Goal: Task Accomplishment & Management: Use online tool/utility

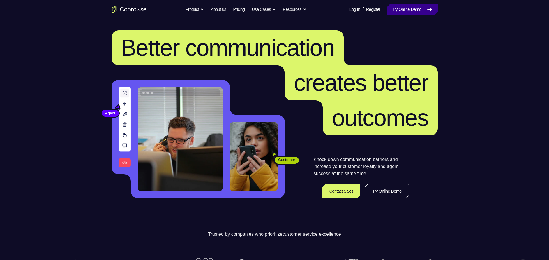
click at [416, 11] on link "Try Online Demo" at bounding box center [413, 9] width 50 height 12
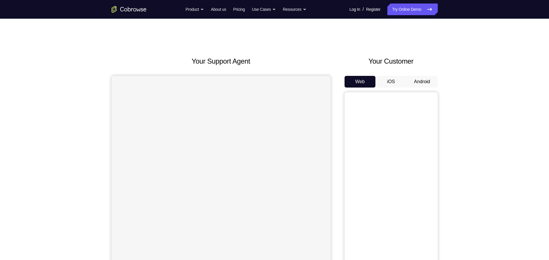
click at [427, 83] on button "Android" at bounding box center [422, 82] width 31 height 12
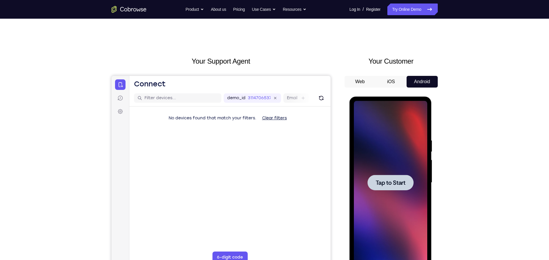
click at [383, 177] on div at bounding box center [391, 182] width 46 height 15
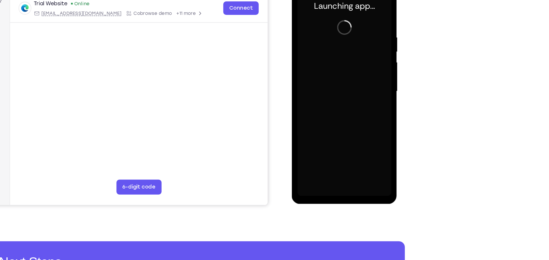
scroll to position [54, 0]
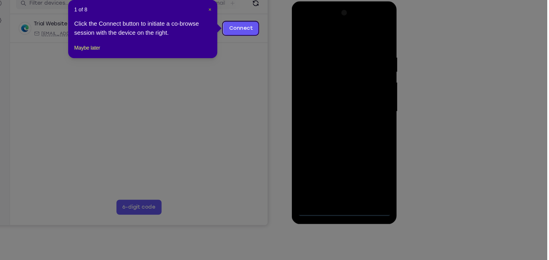
click at [286, 49] on span "×" at bounding box center [285, 48] width 2 height 5
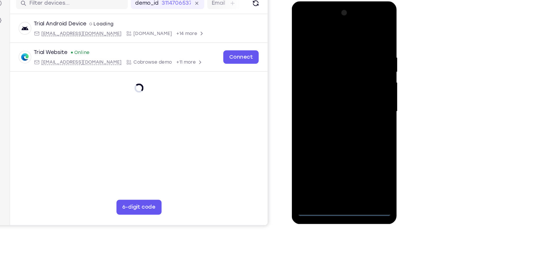
click at [334, 163] on div at bounding box center [332, 87] width 73 height 163
click at [357, 139] on div at bounding box center [332, 87] width 73 height 163
click at [312, 30] on div at bounding box center [332, 87] width 73 height 163
click at [356, 83] on div at bounding box center [332, 87] width 73 height 163
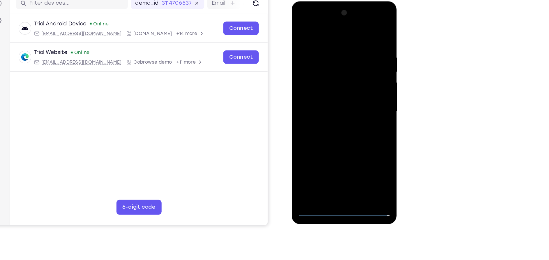
click at [325, 97] on div at bounding box center [332, 87] width 73 height 163
click at [324, 80] on div at bounding box center [332, 87] width 73 height 163
click at [325, 84] on div at bounding box center [332, 87] width 73 height 163
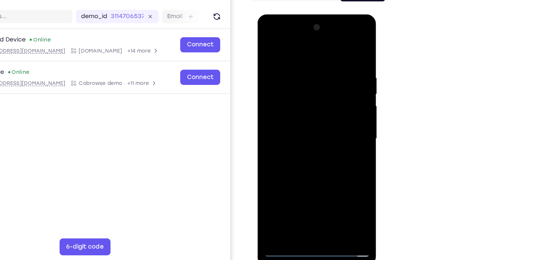
click at [313, 119] on div at bounding box center [298, 100] width 73 height 163
click at [314, 169] on div at bounding box center [298, 100] width 73 height 163
click at [289, 124] on div at bounding box center [298, 100] width 73 height 163
click at [311, 110] on div at bounding box center [298, 100] width 73 height 163
click at [282, 109] on div at bounding box center [298, 100] width 73 height 163
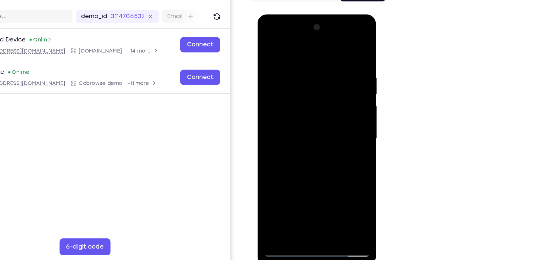
click at [267, 41] on div at bounding box center [298, 100] width 73 height 163
click at [301, 124] on div at bounding box center [298, 100] width 73 height 163
click at [290, 56] on div at bounding box center [298, 100] width 73 height 163
click at [270, 95] on div at bounding box center [298, 100] width 73 height 163
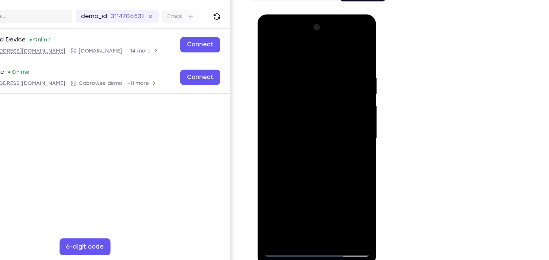
click at [327, 88] on div at bounding box center [298, 100] width 73 height 163
click at [327, 43] on div at bounding box center [298, 100] width 73 height 163
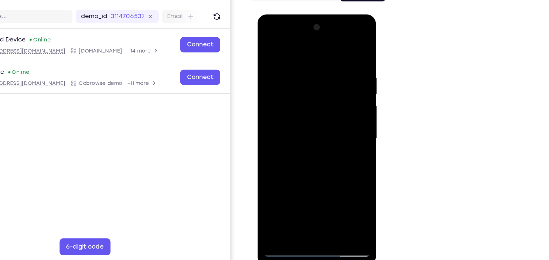
click at [313, 169] on div at bounding box center [298, 100] width 73 height 163
click at [304, 86] on div at bounding box center [298, 100] width 73 height 163
click at [284, 166] on div at bounding box center [298, 100] width 73 height 163
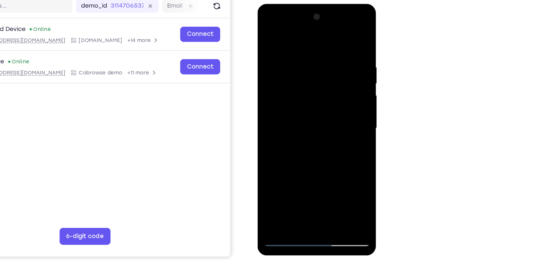
drag, startPoint x: 298, startPoint y: 143, endPoint x: 297, endPoint y: 96, distance: 47.2
click at [297, 96] on div at bounding box center [298, 89] width 73 height 163
click at [307, 133] on div at bounding box center [298, 89] width 73 height 163
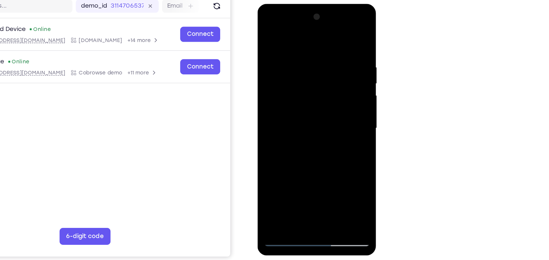
click at [307, 133] on div at bounding box center [298, 89] width 73 height 163
click at [267, 28] on div at bounding box center [298, 89] width 73 height 163
click at [268, 30] on div at bounding box center [298, 89] width 73 height 163
drag, startPoint x: 301, startPoint y: 109, endPoint x: 313, endPoint y: -21, distance: 130.8
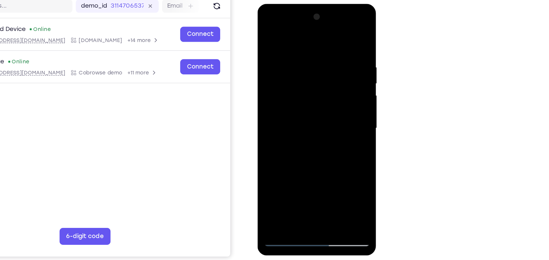
click at [313, 4] on html "Online web based iOS Simulators and Android Emulators. Run iPhone, iPad, Mobile…" at bounding box center [299, 91] width 83 height 175
drag, startPoint x: 314, startPoint y: 106, endPoint x: 316, endPoint y: -6, distance: 111.9
click at [316, 4] on html "Online web based iOS Simulators and Android Emulators. Run iPhone, iPad, Mobile…" at bounding box center [299, 91] width 83 height 175
drag, startPoint x: 293, startPoint y: 120, endPoint x: 296, endPoint y: 54, distance: 65.9
click at [296, 54] on div at bounding box center [298, 89] width 73 height 163
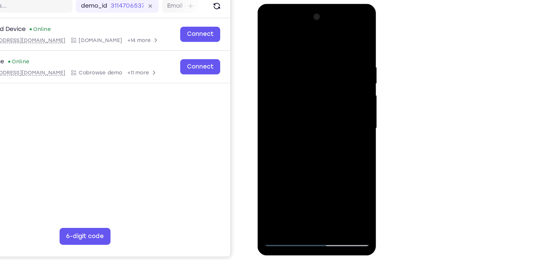
drag, startPoint x: 299, startPoint y: 58, endPoint x: 322, endPoint y: -21, distance: 82.7
click at [322, 4] on html "Online web based iOS Simulators and Android Emulators. Run iPhone, iPad, Mobile…" at bounding box center [299, 91] width 83 height 175
drag, startPoint x: 309, startPoint y: 79, endPoint x: 309, endPoint y: 125, distance: 45.8
click at [309, 125] on div at bounding box center [298, 89] width 73 height 163
drag, startPoint x: 309, startPoint y: 125, endPoint x: 303, endPoint y: 59, distance: 66.4
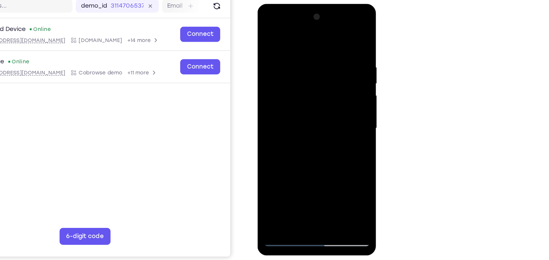
click at [303, 59] on div at bounding box center [298, 89] width 73 height 163
click at [275, 111] on div at bounding box center [298, 89] width 73 height 163
drag, startPoint x: 304, startPoint y: 126, endPoint x: 304, endPoint y: 47, distance: 78.4
click at [304, 47] on div at bounding box center [298, 89] width 73 height 163
click at [325, 158] on div at bounding box center [298, 89] width 73 height 163
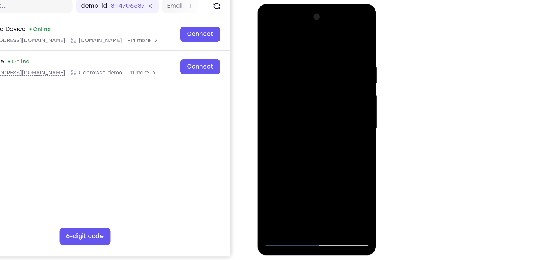
click at [312, 74] on div at bounding box center [298, 89] width 73 height 163
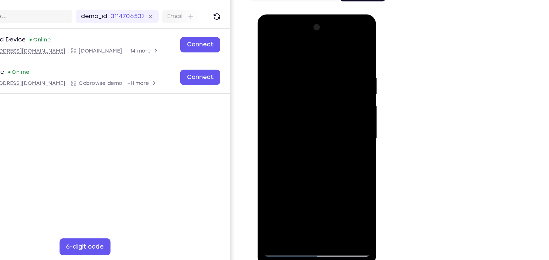
drag, startPoint x: 312, startPoint y: 84, endPoint x: 310, endPoint y: 114, distance: 29.8
click at [310, 114] on div at bounding box center [298, 100] width 73 height 163
click at [330, 104] on div at bounding box center [298, 100] width 73 height 163
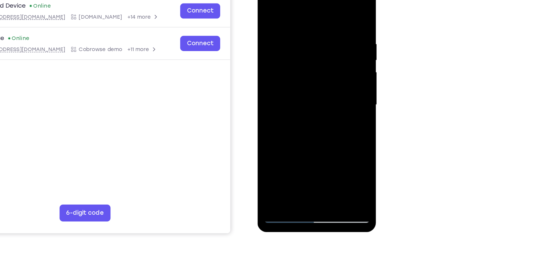
drag, startPoint x: 315, startPoint y: 91, endPoint x: 319, endPoint y: 47, distance: 44.8
click at [319, 47] on div at bounding box center [298, 66] width 73 height 163
click at [265, 36] on div at bounding box center [298, 66] width 73 height 163
drag, startPoint x: 306, startPoint y: 81, endPoint x: 304, endPoint y: 178, distance: 97.3
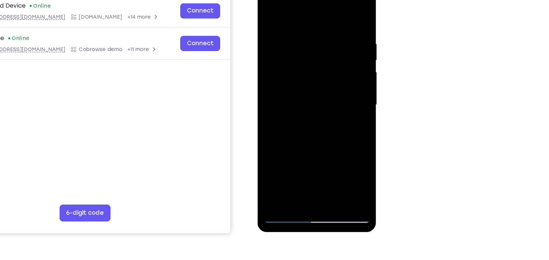
click at [304, 156] on html "Online web based iOS Simulators and Android Emulators. Run iPhone, iPad, Mobile…" at bounding box center [299, 68] width 83 height 175
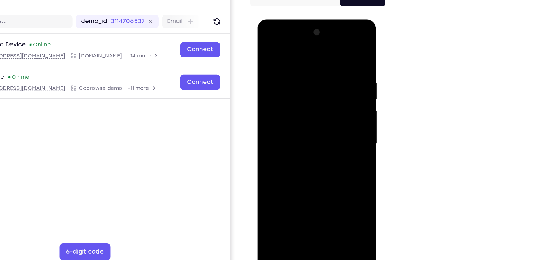
click at [267, 46] on div at bounding box center [298, 105] width 73 height 163
drag, startPoint x: 309, startPoint y: 106, endPoint x: 317, endPoint y: 63, distance: 44.1
click at [317, 63] on div at bounding box center [298, 105] width 73 height 163
drag, startPoint x: 315, startPoint y: 64, endPoint x: 314, endPoint y: 89, distance: 25.7
click at [314, 89] on div at bounding box center [298, 105] width 73 height 163
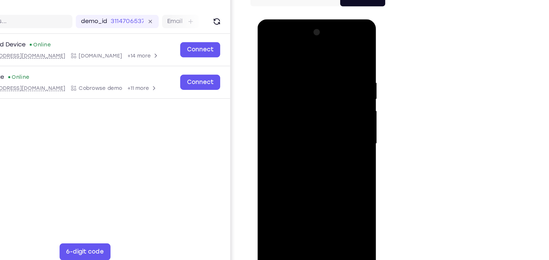
click at [265, 84] on div at bounding box center [298, 105] width 73 height 163
click at [328, 83] on div at bounding box center [298, 105] width 73 height 163
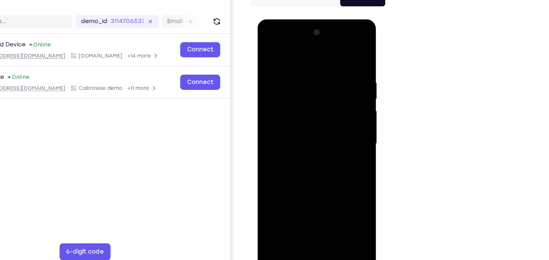
click at [328, 83] on div at bounding box center [298, 105] width 73 height 163
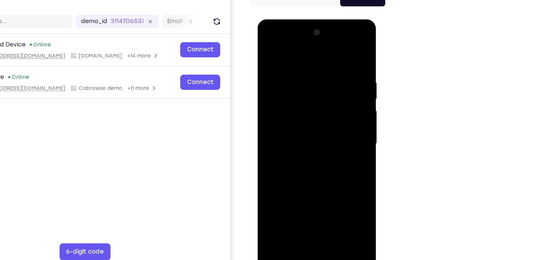
click at [328, 83] on div at bounding box center [298, 105] width 73 height 163
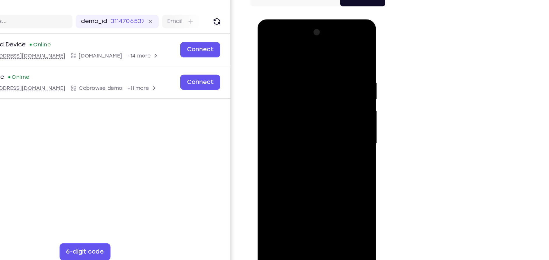
click at [328, 83] on div at bounding box center [298, 105] width 73 height 163
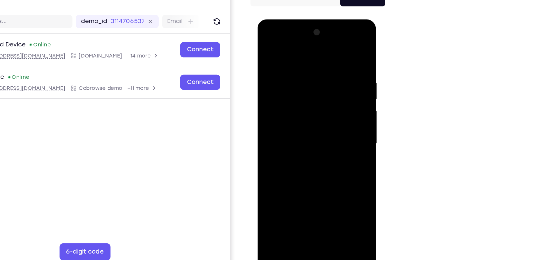
click at [328, 83] on div at bounding box center [298, 105] width 73 height 163
click at [330, 33] on div at bounding box center [298, 105] width 73 height 163
click at [311, 172] on div at bounding box center [298, 105] width 73 height 163
click at [292, 90] on div at bounding box center [298, 105] width 73 height 163
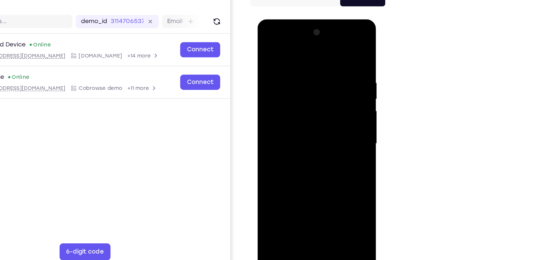
click at [266, 47] on div at bounding box center [298, 105] width 73 height 163
click at [293, 87] on div at bounding box center [298, 105] width 73 height 163
click at [285, 172] on div at bounding box center [298, 105] width 73 height 163
click at [289, 78] on div at bounding box center [298, 105] width 73 height 163
click at [266, 48] on div at bounding box center [298, 105] width 73 height 163
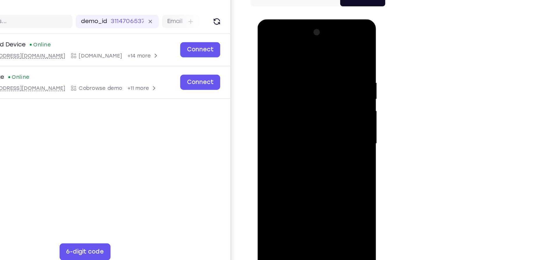
click at [281, 86] on div at bounding box center [298, 105] width 73 height 163
drag, startPoint x: 310, startPoint y: 72, endPoint x: 300, endPoint y: 164, distance: 92.4
click at [300, 164] on div at bounding box center [298, 105] width 73 height 163
drag, startPoint x: 304, startPoint y: 106, endPoint x: 294, endPoint y: 172, distance: 66.3
click at [294, 172] on div at bounding box center [298, 105] width 73 height 163
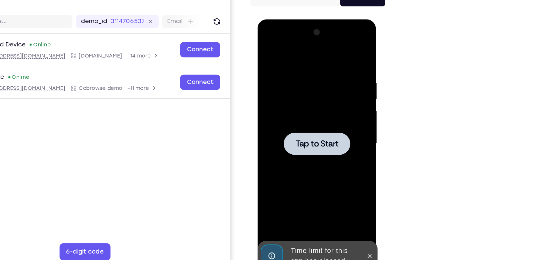
drag, startPoint x: 308, startPoint y: 98, endPoint x: 306, endPoint y: 130, distance: 32.4
click at [306, 19] on div "Tap to Start" at bounding box center [299, 19] width 82 height 0
click at [306, 130] on div at bounding box center [298, 105] width 73 height 163
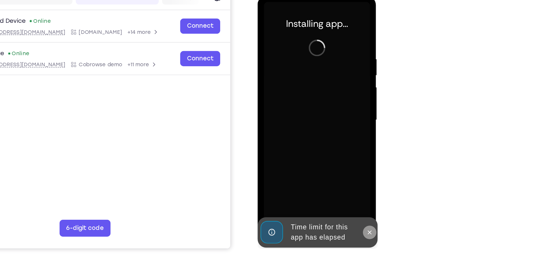
click at [335, 155] on button at bounding box center [334, 159] width 9 height 9
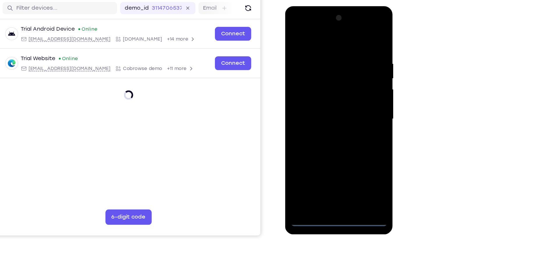
click at [327, 170] on div at bounding box center [326, 91] width 73 height 163
click at [349, 142] on div at bounding box center [326, 91] width 73 height 163
click at [351, 22] on div at bounding box center [326, 91] width 73 height 163
click at [298, 23] on div at bounding box center [326, 91] width 73 height 163
click at [353, 89] on div at bounding box center [326, 91] width 73 height 163
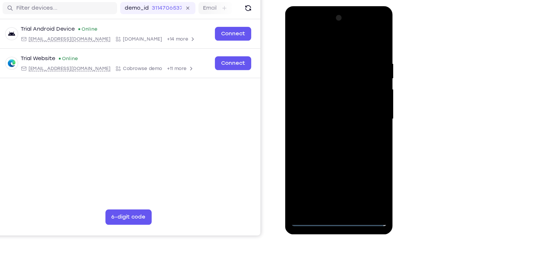
click at [319, 105] on div at bounding box center [326, 91] width 73 height 163
click at [319, 85] on div at bounding box center [326, 91] width 73 height 163
click at [318, 80] on div at bounding box center [326, 91] width 73 height 163
click at [319, 94] on div at bounding box center [326, 91] width 73 height 163
drag, startPoint x: 323, startPoint y: 109, endPoint x: 325, endPoint y: 114, distance: 5.6
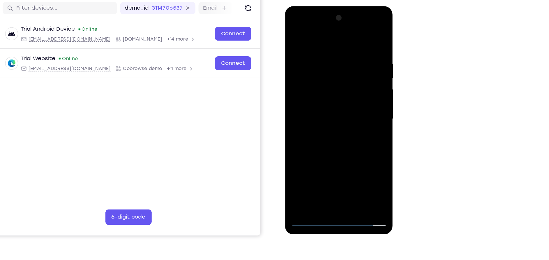
click at [325, 114] on div at bounding box center [326, 91] width 73 height 163
drag, startPoint x: 325, startPoint y: 114, endPoint x: 335, endPoint y: -6, distance: 120.4
click at [335, 6] on html "Online web based iOS Simulators and Android Emulators. Run iPhone, iPad, Mobile…" at bounding box center [326, 93] width 83 height 175
drag, startPoint x: 331, startPoint y: 113, endPoint x: 348, endPoint y: -24, distance: 137.7
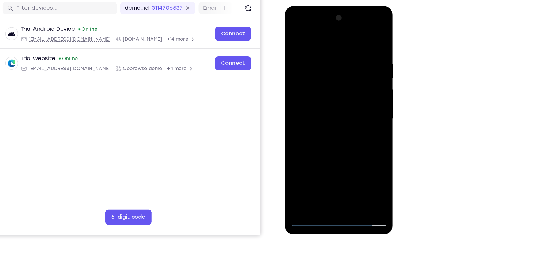
click at [348, 6] on html "Online web based iOS Simulators and Android Emulators. Run iPhone, iPad, Mobile…" at bounding box center [326, 93] width 83 height 175
drag, startPoint x: 323, startPoint y: 102, endPoint x: 337, endPoint y: -24, distance: 126.6
click at [337, 6] on html "Online web based iOS Simulators and Android Emulators. Run iPhone, iPad, Mobile…" at bounding box center [326, 93] width 83 height 175
drag, startPoint x: 318, startPoint y: 124, endPoint x: 329, endPoint y: -6, distance: 130.1
click at [329, 6] on html "Online web based iOS Simulators and Android Emulators. Run iPhone, iPad, Mobile…" at bounding box center [326, 93] width 83 height 175
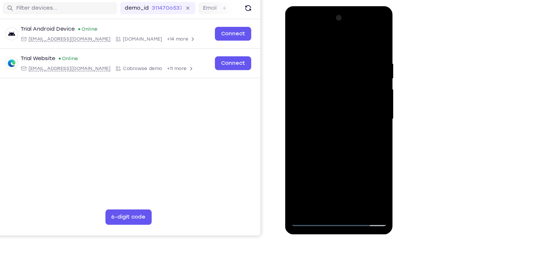
drag, startPoint x: 322, startPoint y: 119, endPoint x: 334, endPoint y: -14, distance: 134.3
click at [334, 6] on html "Online web based iOS Simulators and Android Emulators. Run iPhone, iPad, Mobile…" at bounding box center [326, 93] width 83 height 175
drag, startPoint x: 311, startPoint y: 128, endPoint x: 324, endPoint y: 4, distance: 124.4
click at [324, 6] on html "Online web based iOS Simulators and Android Emulators. Run iPhone, iPad, Mobile…" at bounding box center [326, 93] width 83 height 175
click at [341, 163] on div at bounding box center [326, 91] width 73 height 163
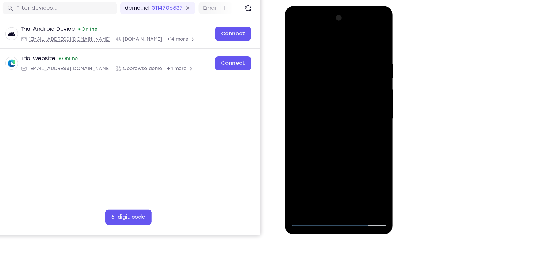
click at [332, 120] on div at bounding box center [326, 91] width 73 height 163
click at [319, 75] on div at bounding box center [326, 91] width 73 height 163
click at [353, 145] on div at bounding box center [326, 91] width 73 height 163
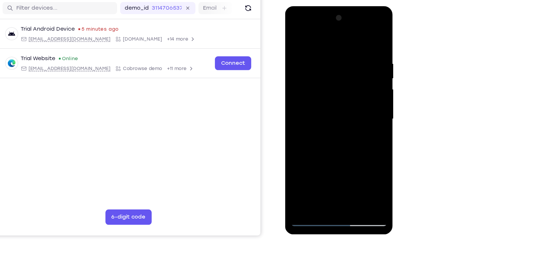
click at [320, 108] on div at bounding box center [326, 91] width 73 height 163
click at [339, 106] on div at bounding box center [326, 91] width 73 height 163
click at [358, 147] on div at bounding box center [326, 91] width 73 height 163
click at [357, 149] on div at bounding box center [326, 91] width 73 height 163
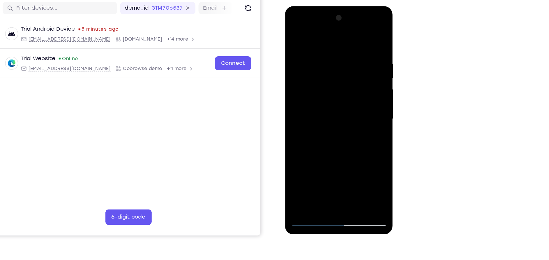
click at [359, 158] on div at bounding box center [326, 91] width 73 height 163
click at [356, 146] on div at bounding box center [326, 91] width 73 height 163
click at [324, 104] on div at bounding box center [326, 91] width 73 height 163
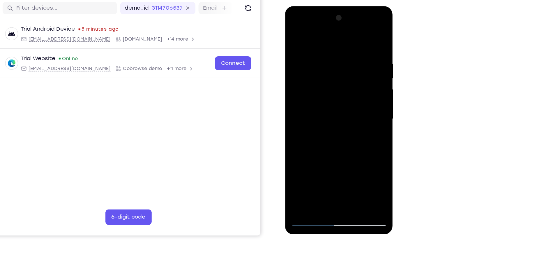
click at [359, 158] on div at bounding box center [326, 91] width 73 height 163
click at [322, 105] on div at bounding box center [326, 91] width 73 height 163
click at [356, 148] on div at bounding box center [326, 91] width 73 height 163
click at [354, 105] on div at bounding box center [326, 91] width 73 height 163
click at [295, 31] on div at bounding box center [326, 91] width 73 height 163
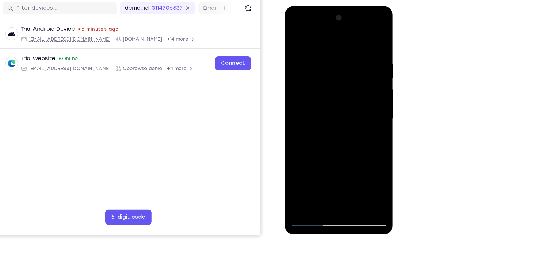
click at [297, 33] on div at bounding box center [326, 91] width 73 height 163
